Goal: Task Accomplishment & Management: Manage account settings

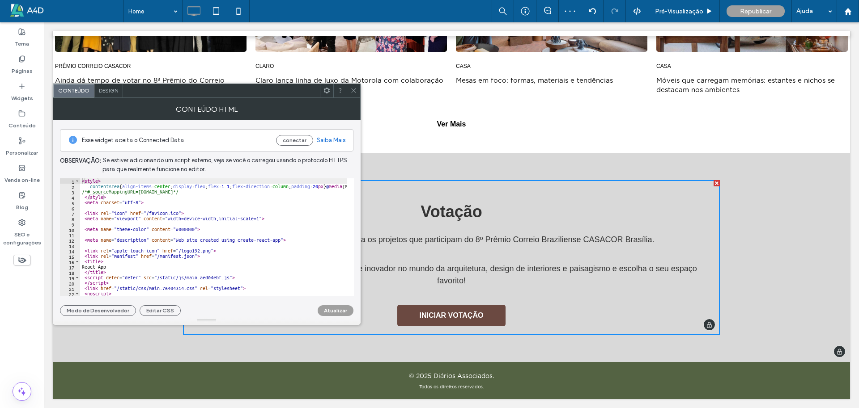
scroll to position [693, 0]
click at [354, 92] on icon at bounding box center [353, 90] width 7 height 7
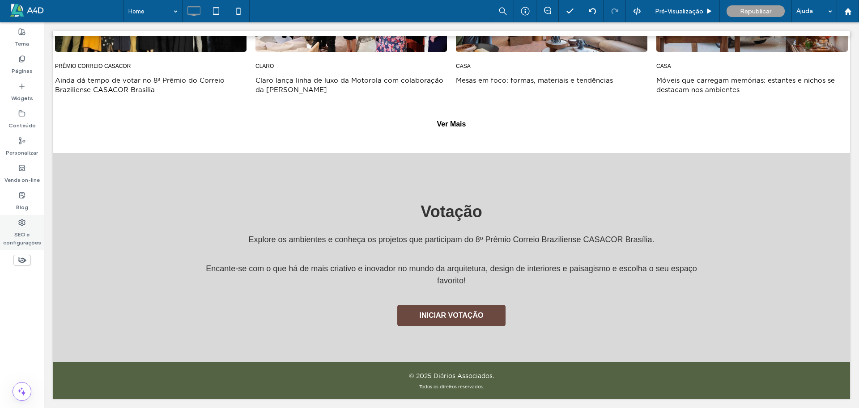
click at [29, 222] on div "SEO e configurações" at bounding box center [22, 232] width 44 height 35
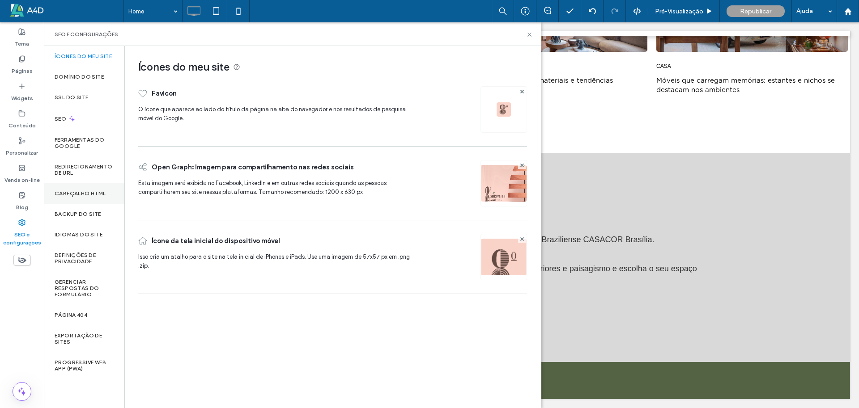
click at [68, 195] on label "Cabeçalho HTML" at bounding box center [80, 194] width 51 height 6
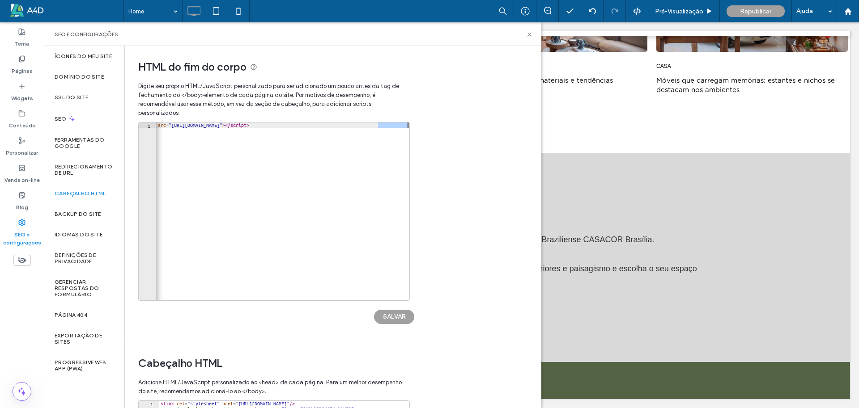
scroll to position [0, 21]
drag, startPoint x: 399, startPoint y: 126, endPoint x: 172, endPoint y: 125, distance: 227.3
click at [172, 125] on div "< script src = "[URL][DOMAIN_NAME]" > </ script >" at bounding box center [272, 214] width 275 height 182
paste textarea "****"
type textarea "**********"
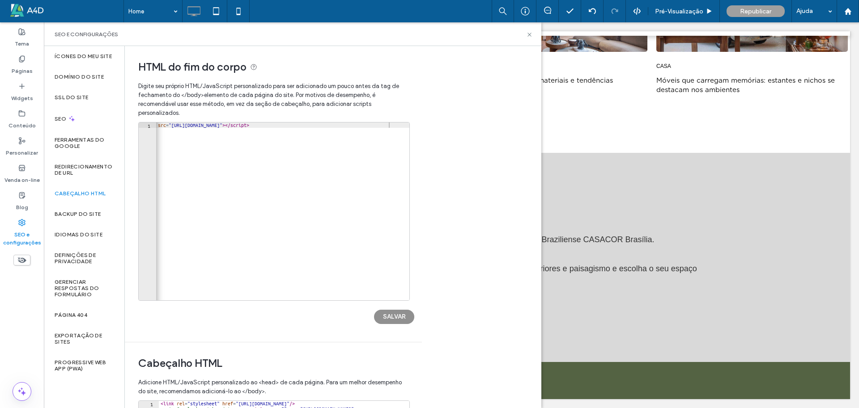
click at [387, 319] on button "SALVAR" at bounding box center [394, 317] width 40 height 14
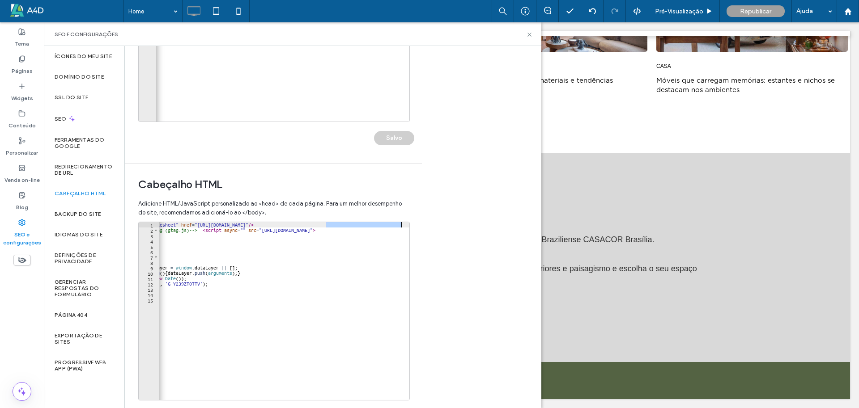
scroll to position [0, 56]
drag, startPoint x: 382, startPoint y: 224, endPoint x: 403, endPoint y: 224, distance: 20.6
click at [403, 224] on div "< link rel = "stylesheet" href = "[URL][DOMAIN_NAME]" /> <!-- Google tag (gtag.…" at bounding box center [255, 313] width 307 height 182
click at [394, 225] on div "< link rel = "stylesheet" href = "[URL][DOMAIN_NAME]" /> <!-- Google tag (gtag.…" at bounding box center [284, 311] width 251 height 178
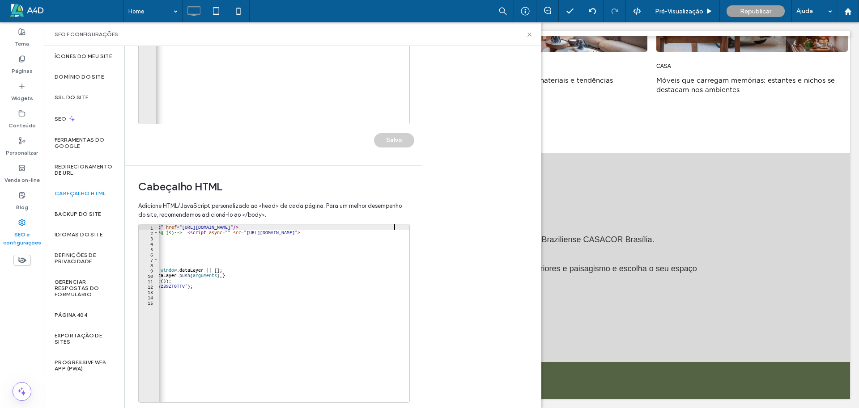
scroll to position [179, 0]
drag, startPoint x: 394, startPoint y: 225, endPoint x: 259, endPoint y: 194, distance: 138.5
click at [183, 223] on div "< link rel = "stylesheet" href = "[URL][DOMAIN_NAME]" /> <!-- Google tag (gtag.…" at bounding box center [255, 313] width 307 height 182
paste textarea "****"
type textarea "**********"
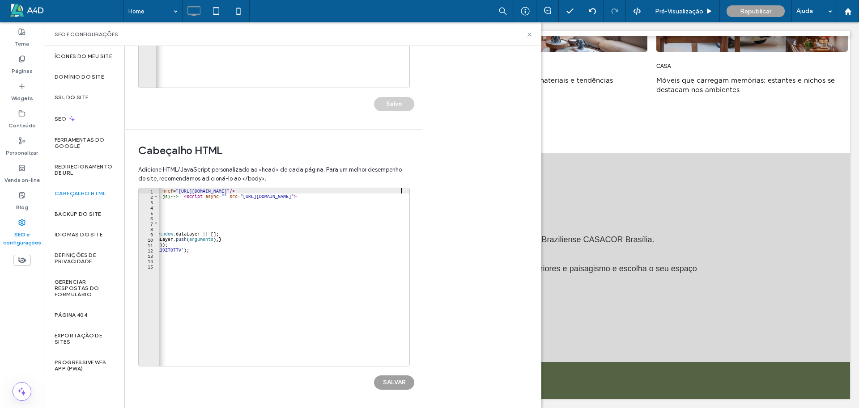
scroll to position [213, 0]
click at [396, 381] on button "SALVAR" at bounding box center [394, 382] width 40 height 14
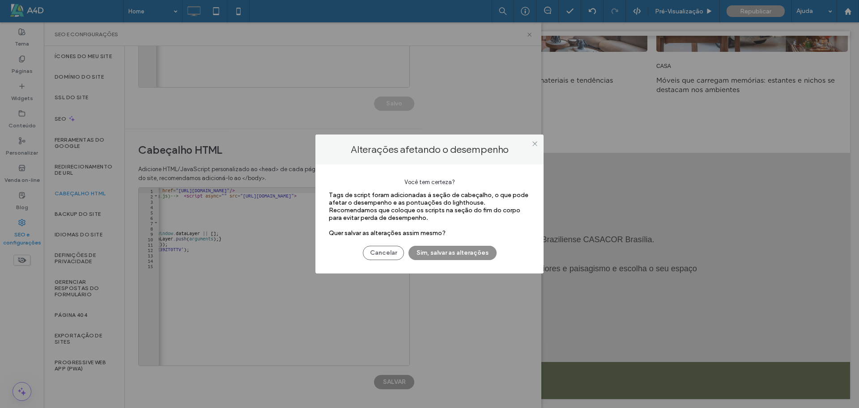
click at [458, 252] on button "Sim, salvar as alterações" at bounding box center [452, 253] width 88 height 14
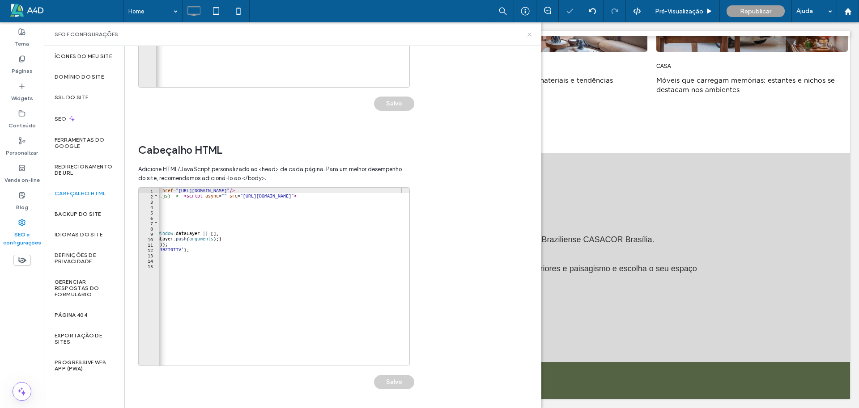
click at [529, 32] on icon at bounding box center [529, 34] width 7 height 7
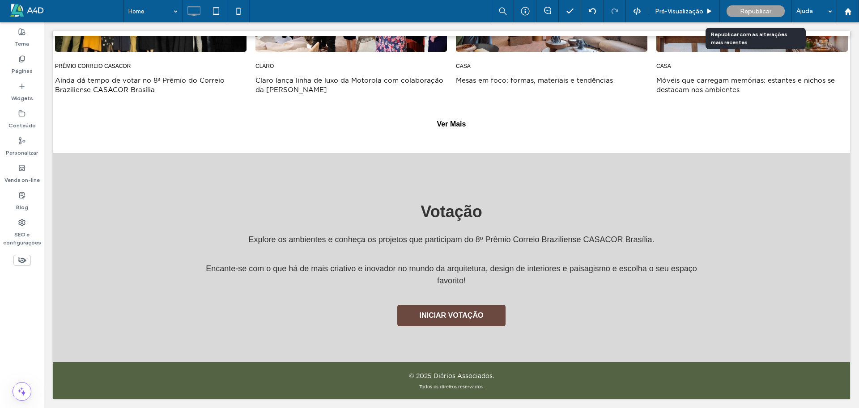
click at [748, 10] on span "Republicar" at bounding box center [755, 12] width 31 height 8
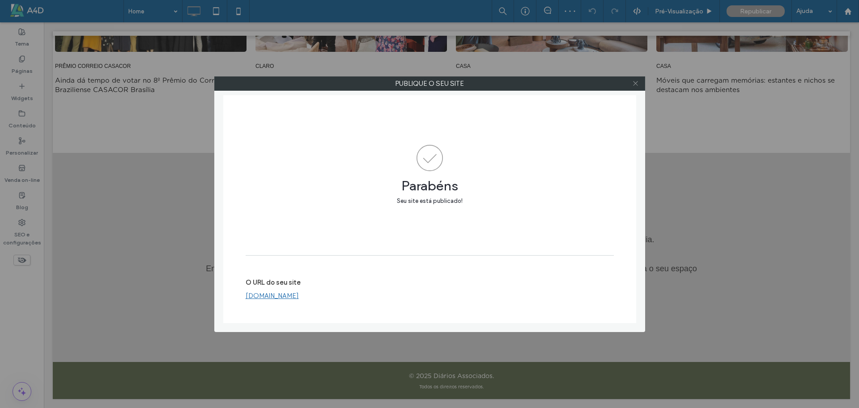
click at [633, 83] on icon at bounding box center [635, 83] width 7 height 7
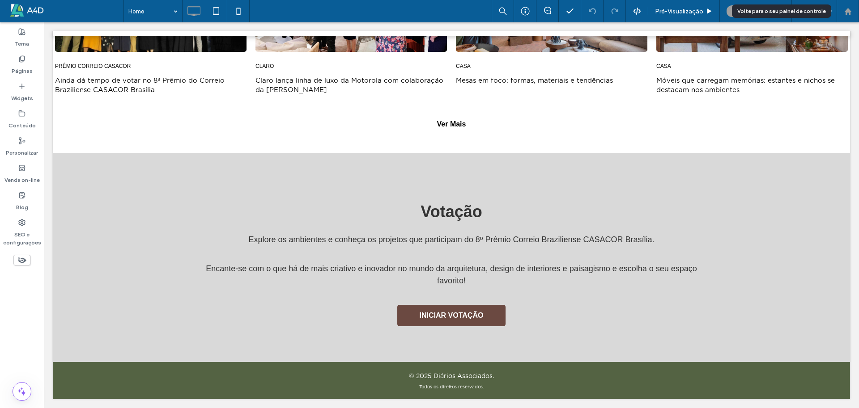
click at [856, 16] on div at bounding box center [848, 11] width 22 height 22
